Goal: Task Accomplishment & Management: Manage account settings

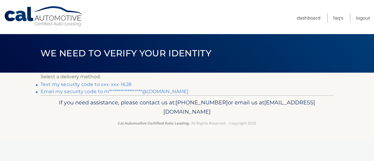
click at [109, 84] on link "Text my security code to xxx-xxx-1628" at bounding box center [86, 84] width 91 height 6
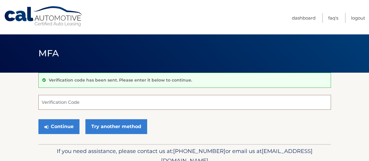
click at [85, 101] on input "Verification Code" at bounding box center [184, 102] width 293 height 15
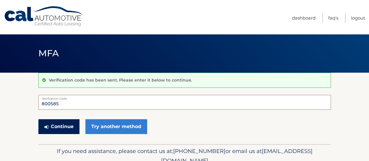
type input "800585"
click at [65, 124] on button "Continue" at bounding box center [58, 126] width 41 height 15
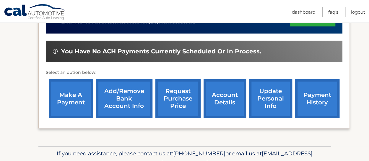
scroll to position [146, 0]
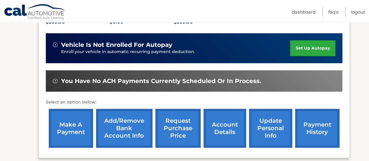
click at [315, 123] on link "payment history" at bounding box center [317, 128] width 44 height 39
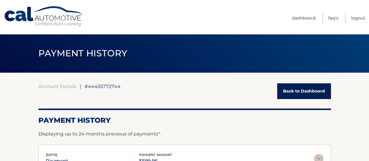
scroll to position [59, 0]
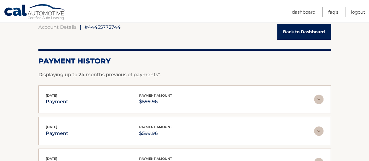
click at [318, 101] on img at bounding box center [318, 98] width 9 height 9
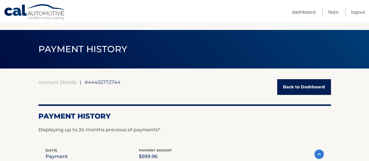
scroll to position [0, 0]
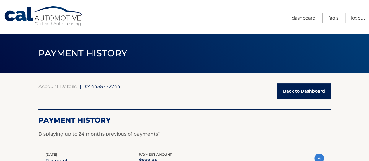
click at [314, 88] on link "Back to Dashboard" at bounding box center [304, 91] width 54 height 16
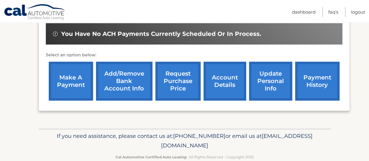
scroll to position [205, 0]
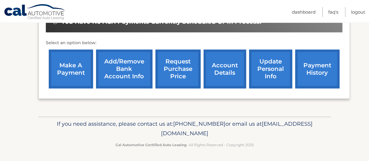
click at [231, 74] on link "account details" at bounding box center [225, 68] width 43 height 39
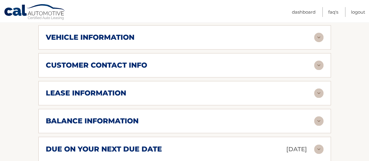
scroll to position [296, 0]
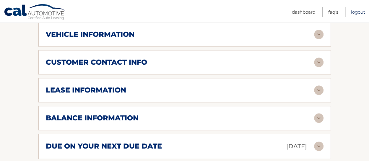
click at [354, 14] on link "Logout" at bounding box center [358, 12] width 14 height 10
